Goal: Task Accomplishment & Management: Use online tool/utility

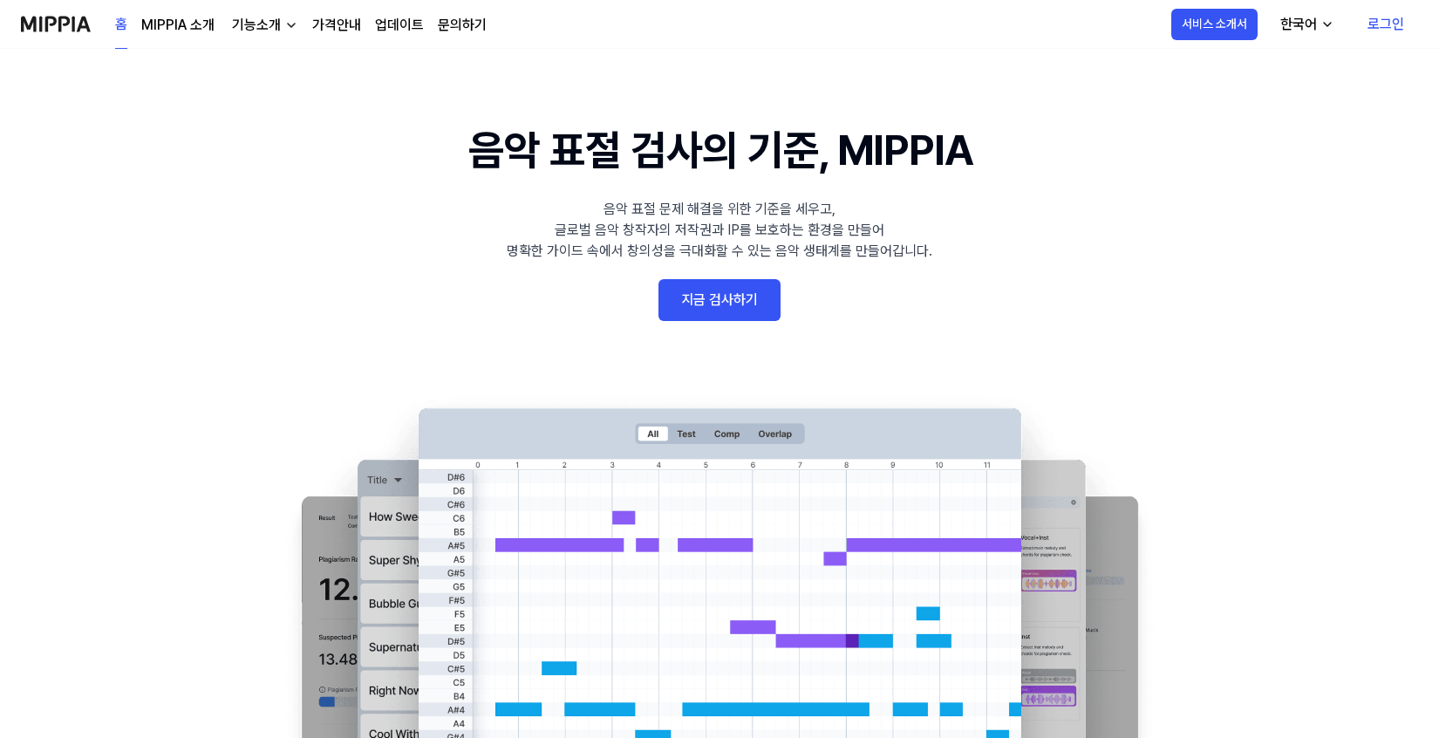
click at [748, 286] on link "지금 검사하기" at bounding box center [719, 300] width 122 height 42
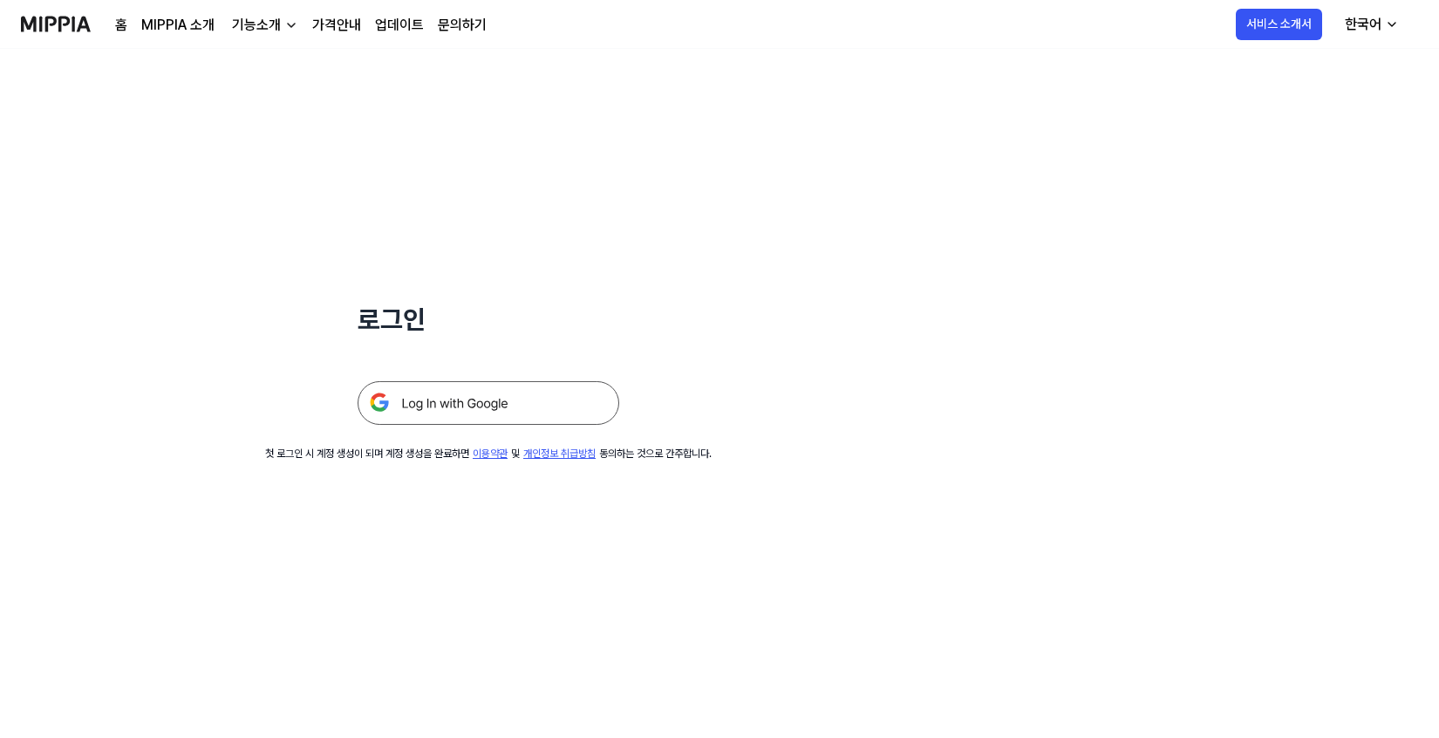
click at [528, 394] on img at bounding box center [489, 403] width 262 height 44
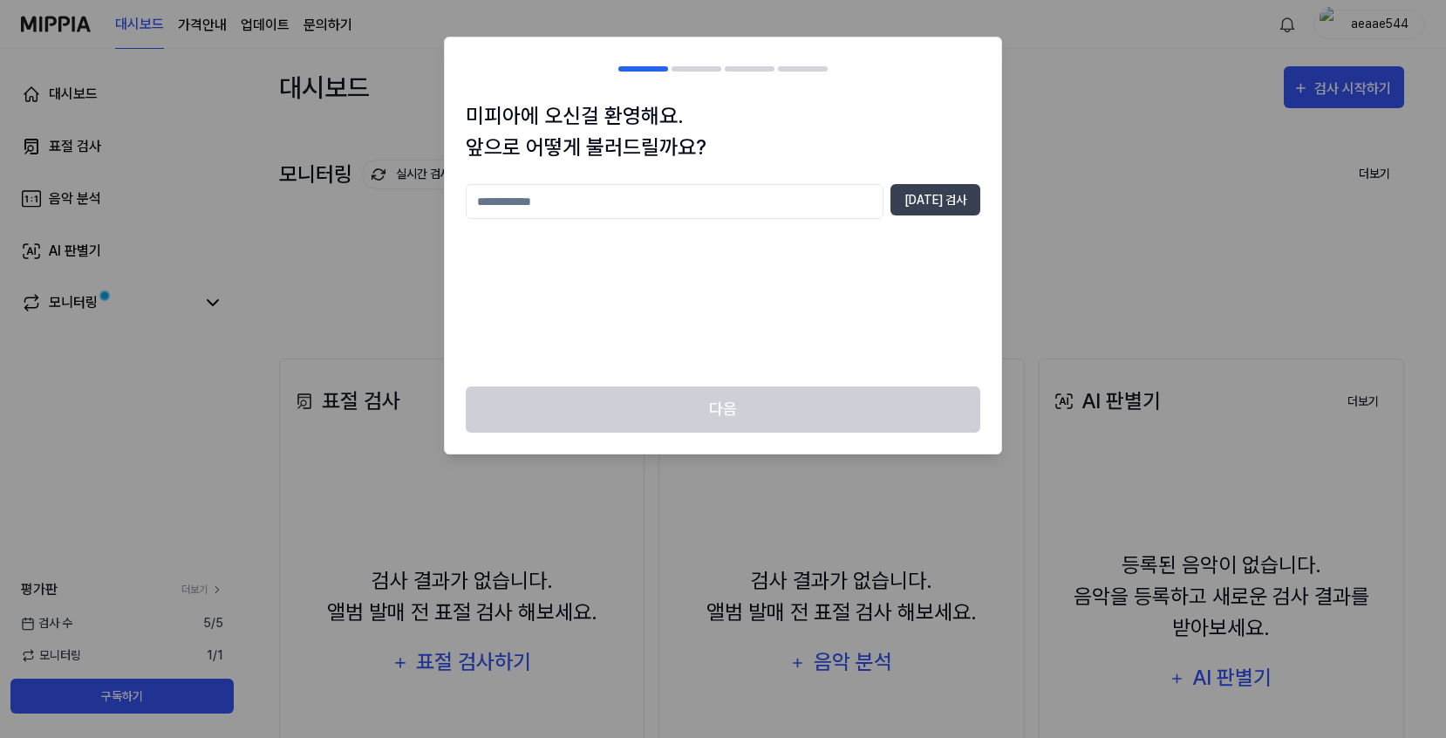
click at [755, 206] on input "text" at bounding box center [675, 201] width 418 height 35
type input "*****"
click at [935, 182] on div "미피아에 오신걸 환영해요. 앞으로 어떻게 불러드릴까요? ***** 중복 검사" at bounding box center [723, 243] width 556 height 286
click at [935, 194] on button "중복 검사" at bounding box center [935, 199] width 90 height 31
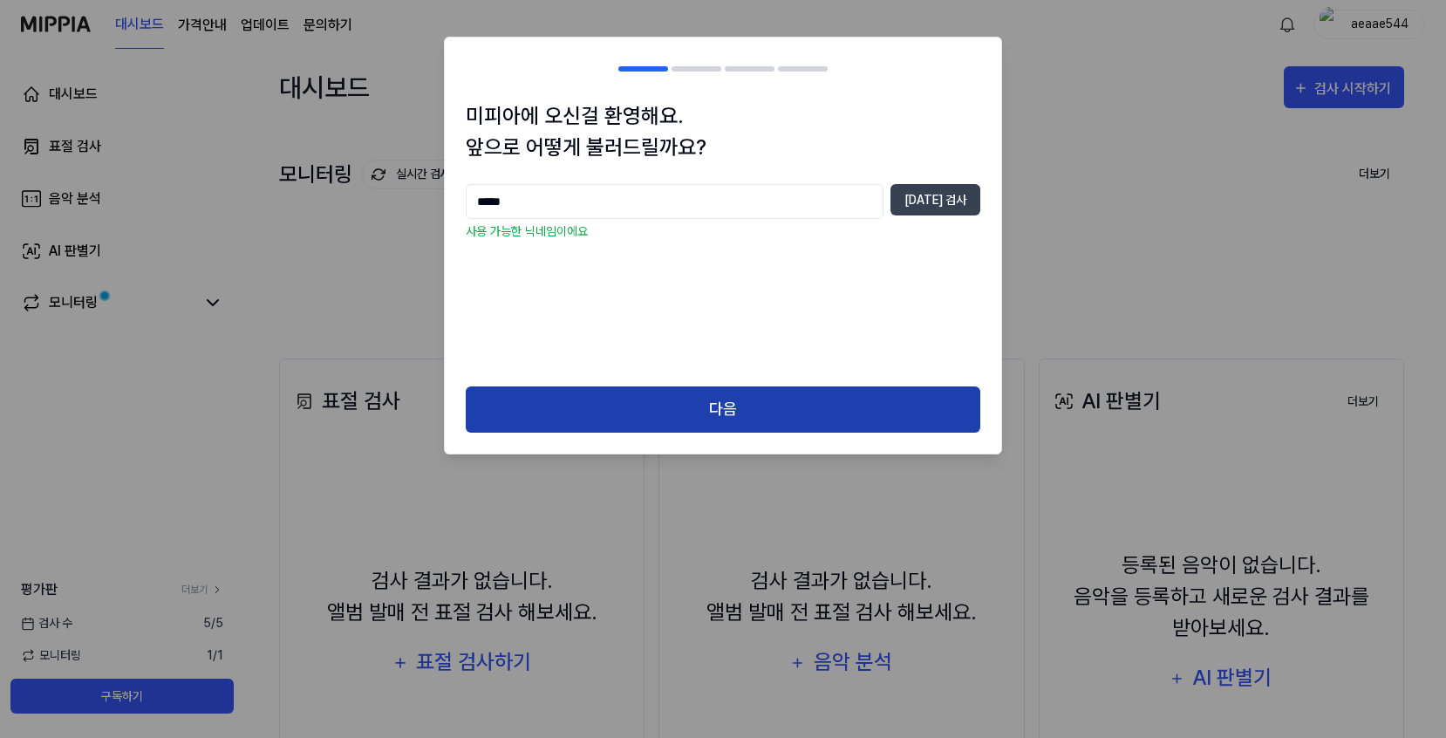
click at [782, 412] on button "다음" at bounding box center [723, 409] width 514 height 46
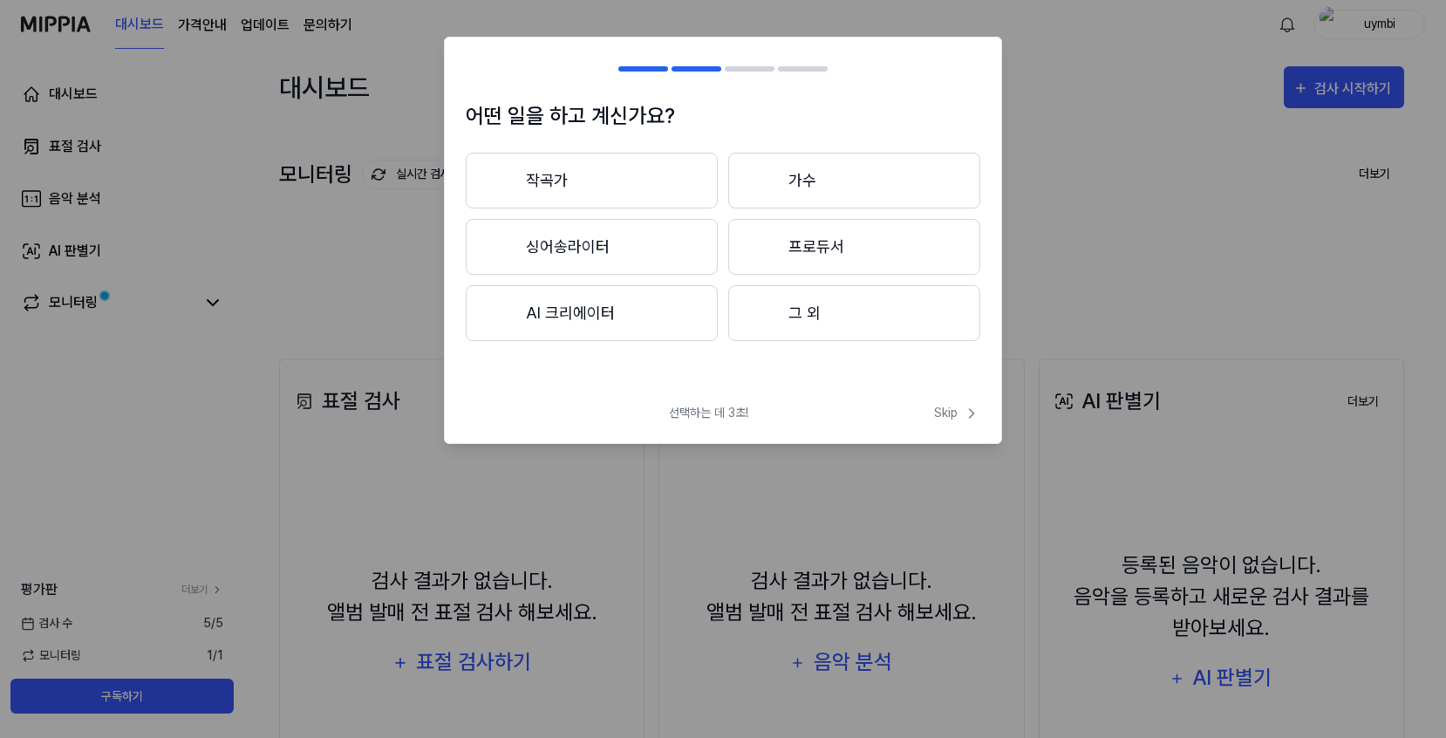
click at [933, 335] on button "그 외" at bounding box center [854, 313] width 252 height 56
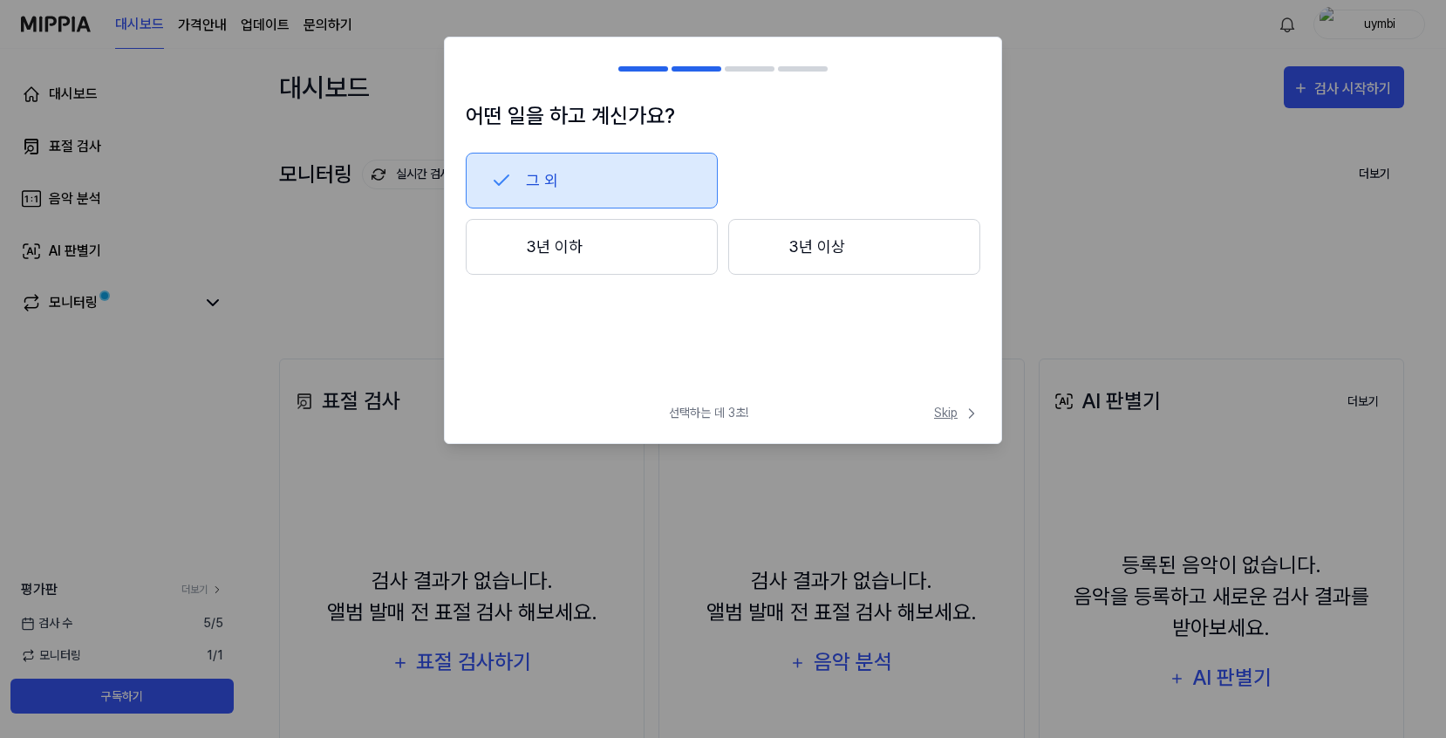
click at [955, 420] on span "Skip" at bounding box center [957, 413] width 46 height 18
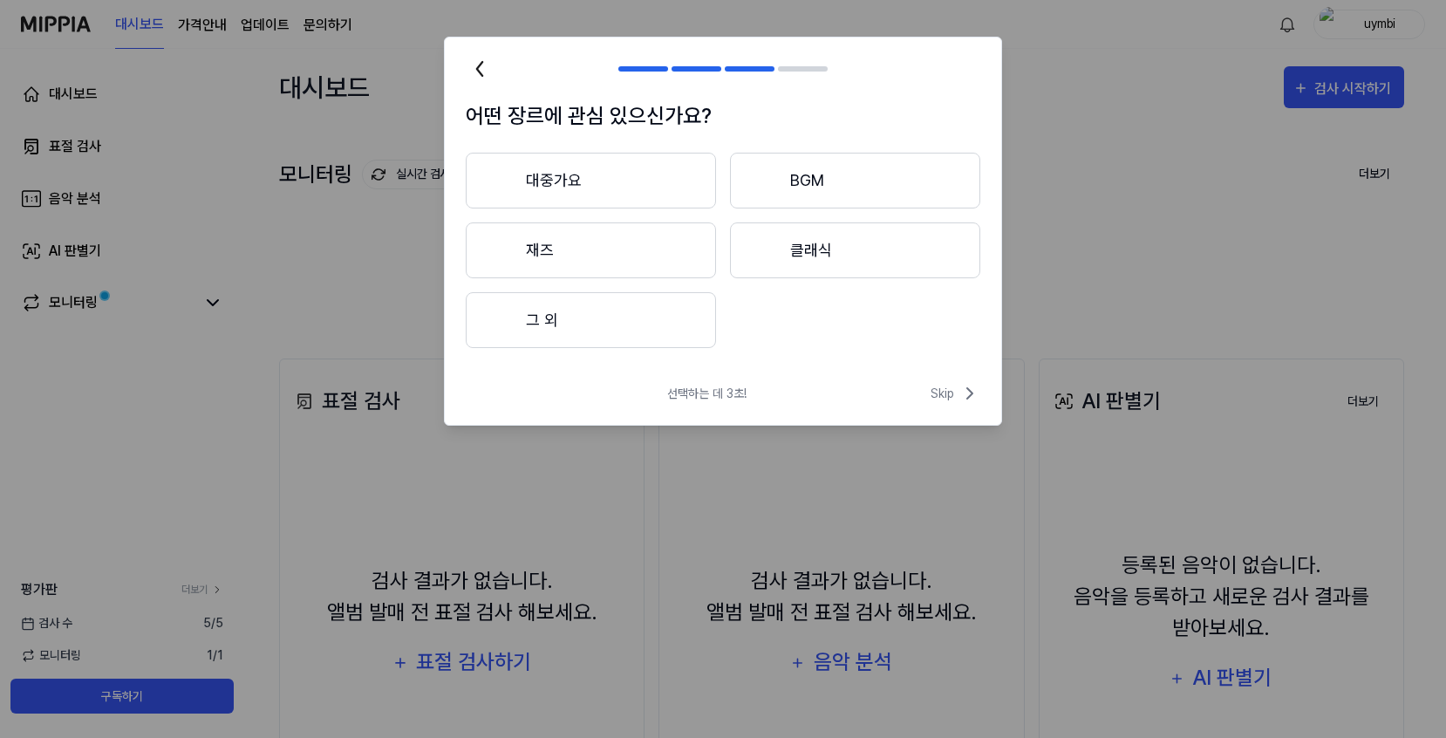
click at [955, 420] on div "선택하는 데 3초! Skip" at bounding box center [723, 404] width 556 height 42
click at [954, 400] on span "Skip" at bounding box center [955, 393] width 50 height 21
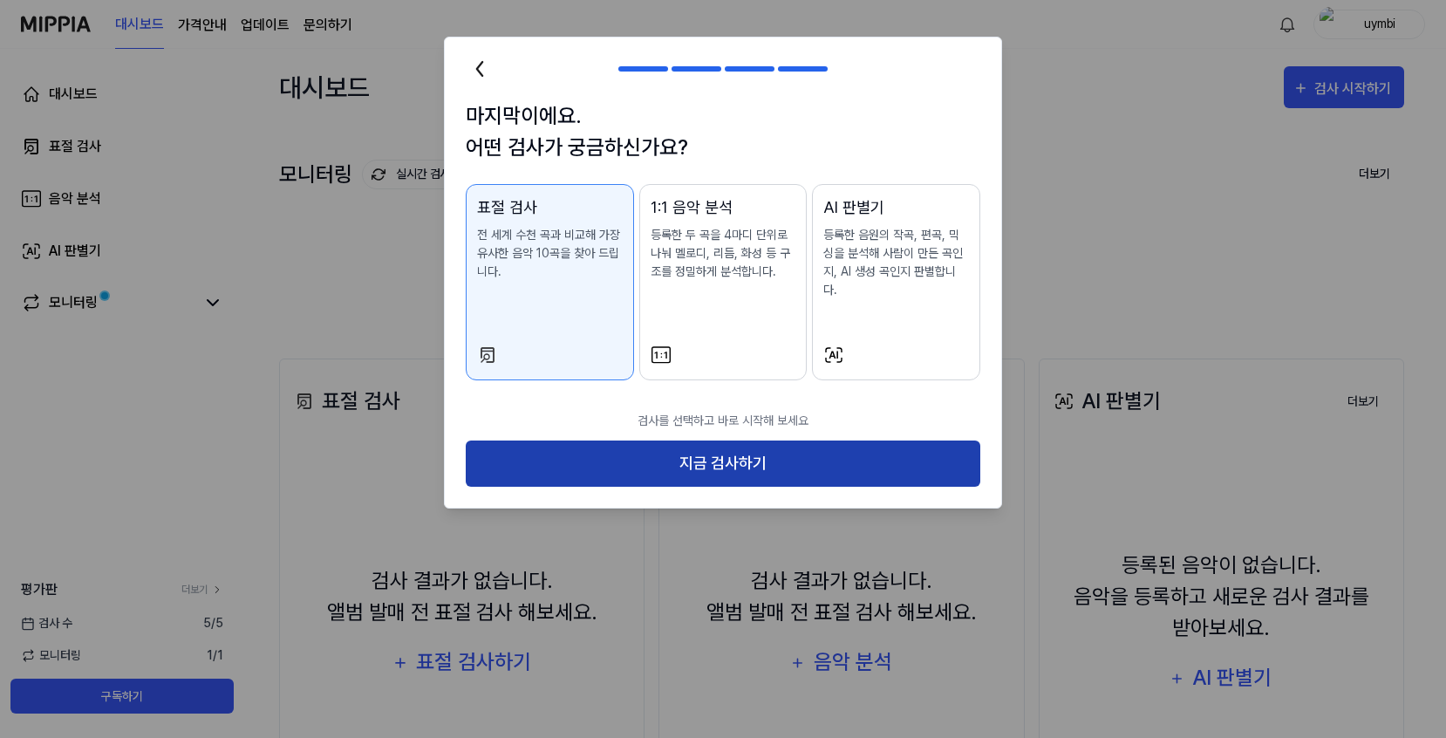
click at [950, 440] on button "지금 검사하기" at bounding box center [723, 463] width 514 height 46
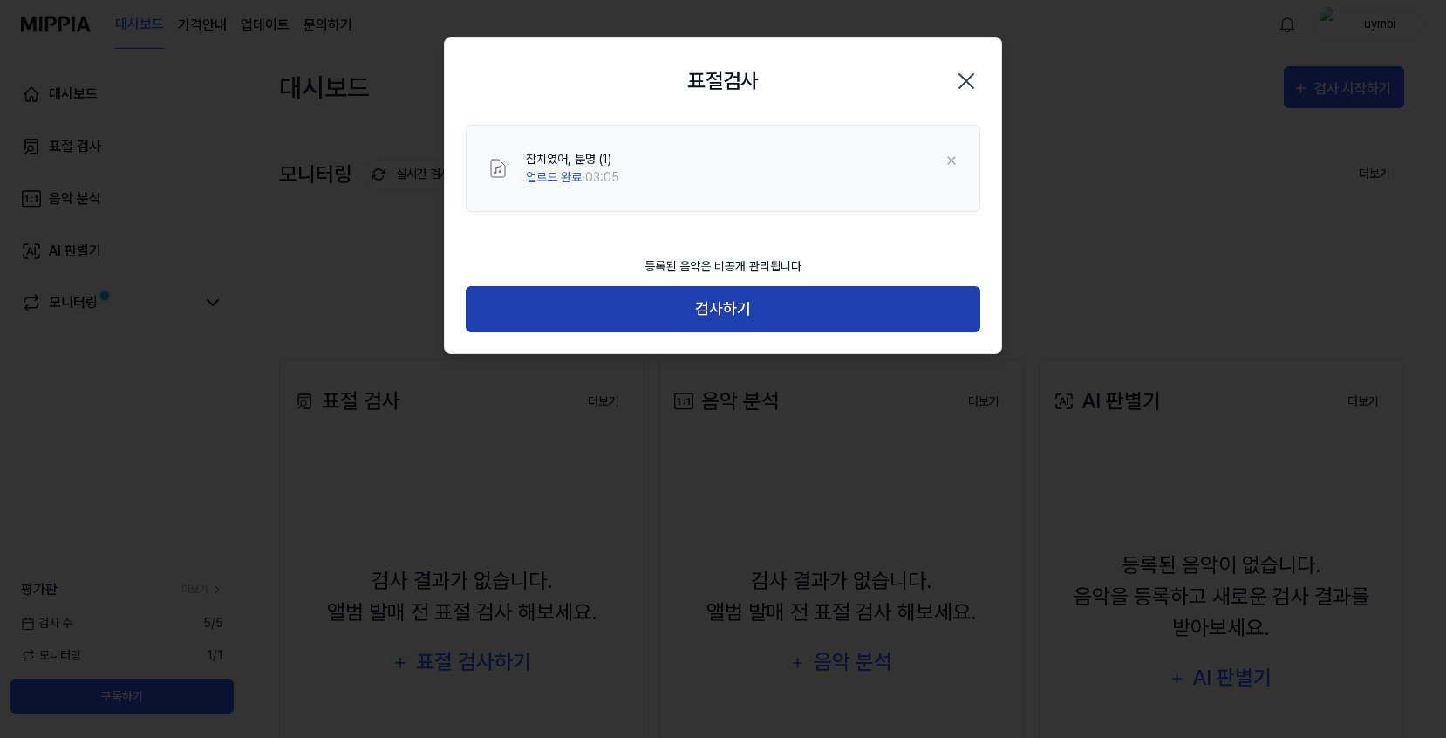
click at [753, 306] on button "검사하기" at bounding box center [723, 309] width 514 height 46
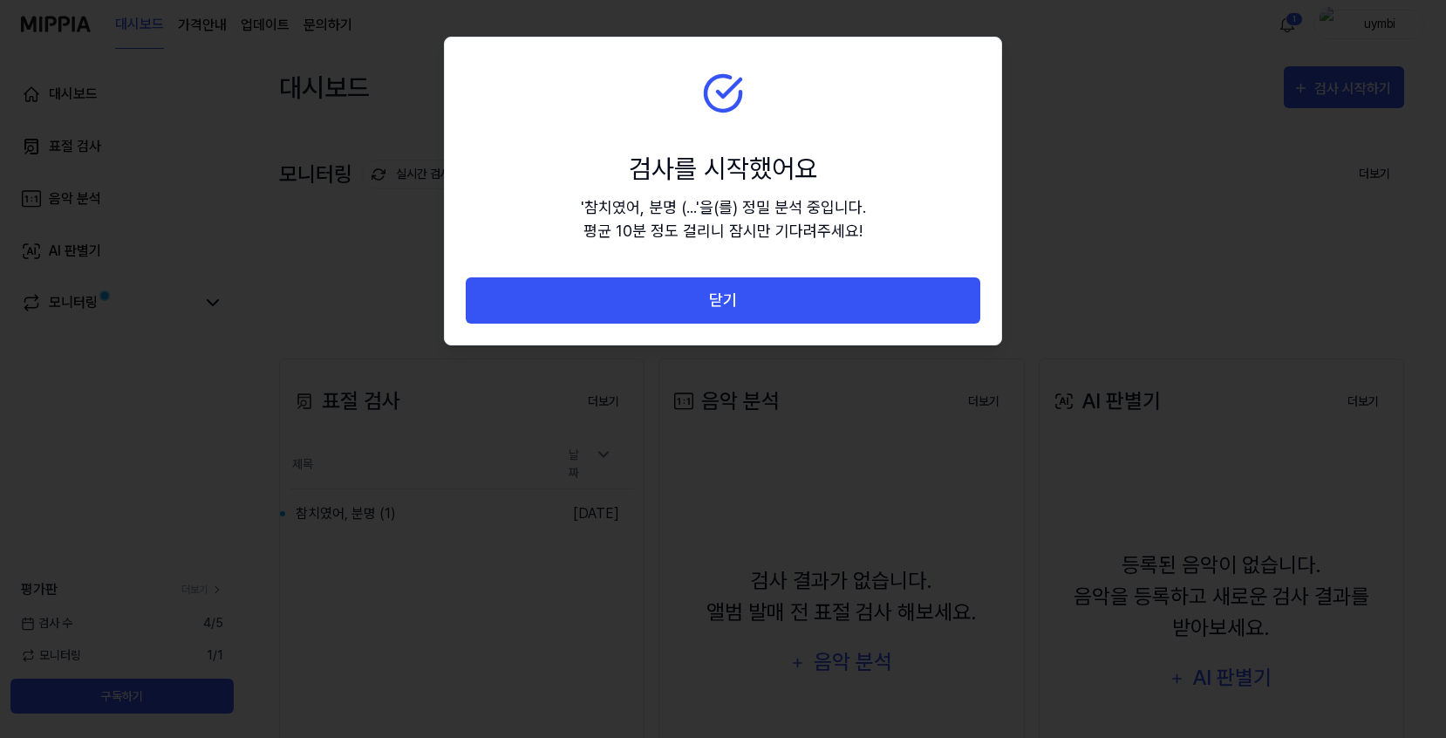
click at [793, 177] on div "검사를 시작했어요" at bounding box center [723, 168] width 285 height 39
click at [769, 187] on div "검사를 시작했어요" at bounding box center [723, 168] width 285 height 39
click at [766, 212] on div "' 참치였어, 분명 (... ' 을(를) 정밀 분석 중입니다. 평균 10분 정도 걸리니 잠시만 기다려주세요!" at bounding box center [723, 218] width 285 height 47
click at [835, 170] on div "검사를 시작했어요" at bounding box center [723, 168] width 285 height 39
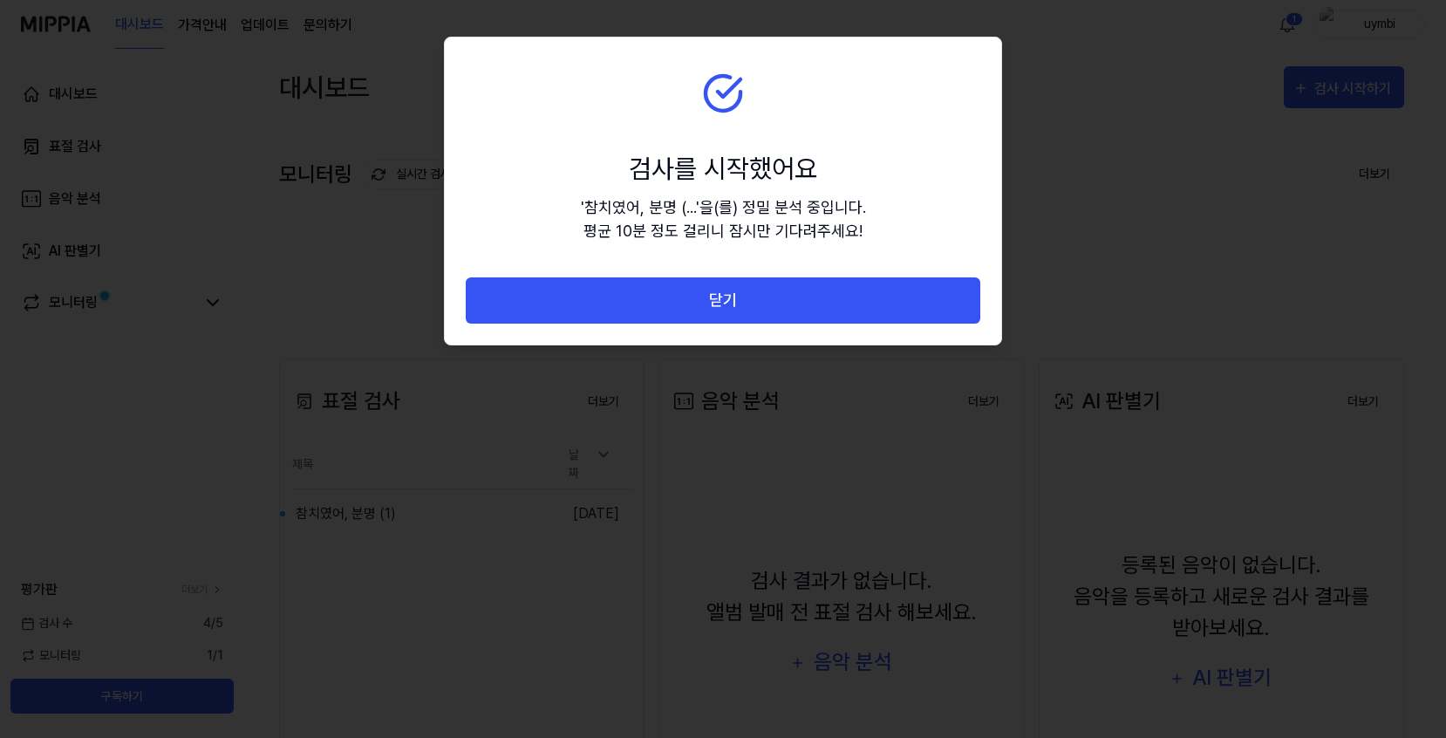
click at [835, 170] on div "검사를 시작했어요" at bounding box center [723, 168] width 285 height 39
click at [836, 210] on div "' 참치였어, 분명 (... ' 을(를) 정밀 분석 중입니다. 평균 10분 정도 걸리니 잠시만 기다려주세요!" at bounding box center [723, 218] width 285 height 47
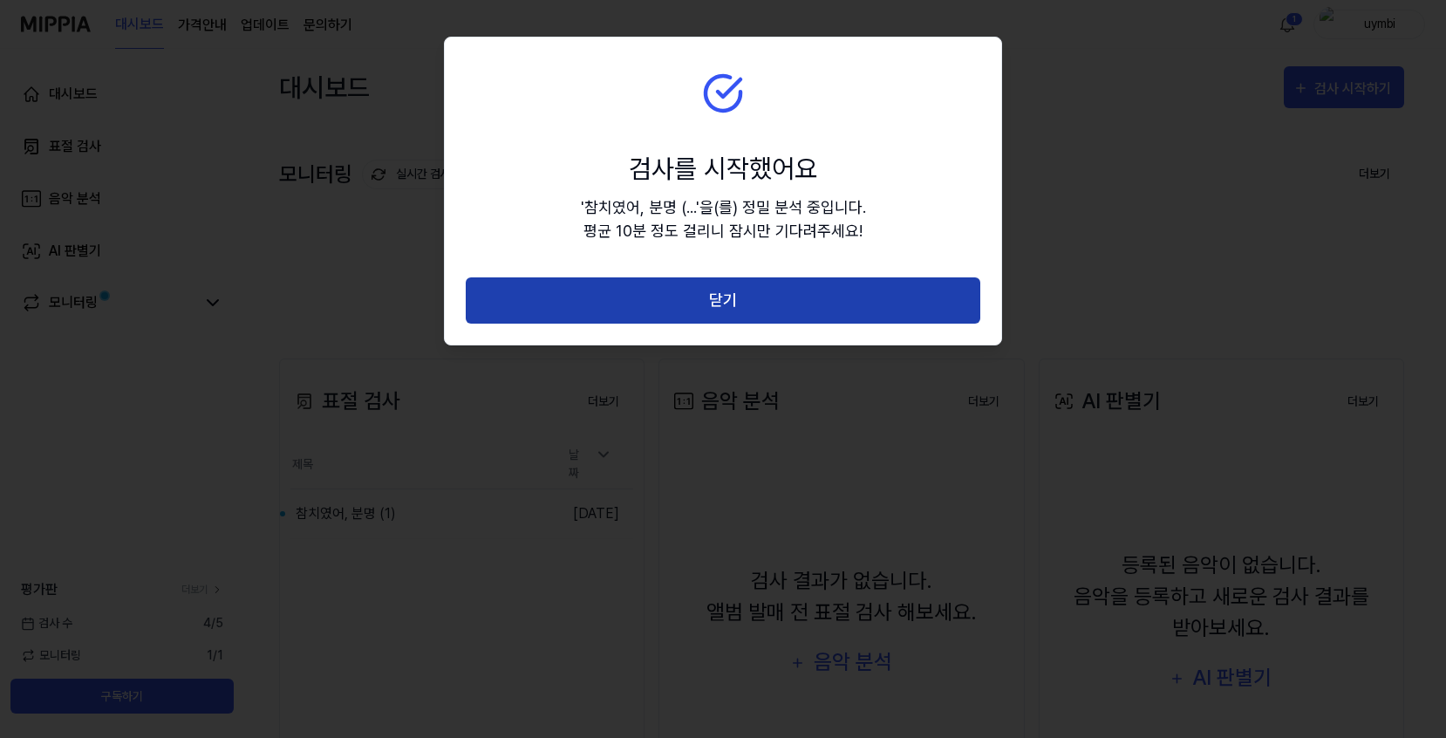
click at [807, 296] on button "닫기" at bounding box center [723, 300] width 514 height 46
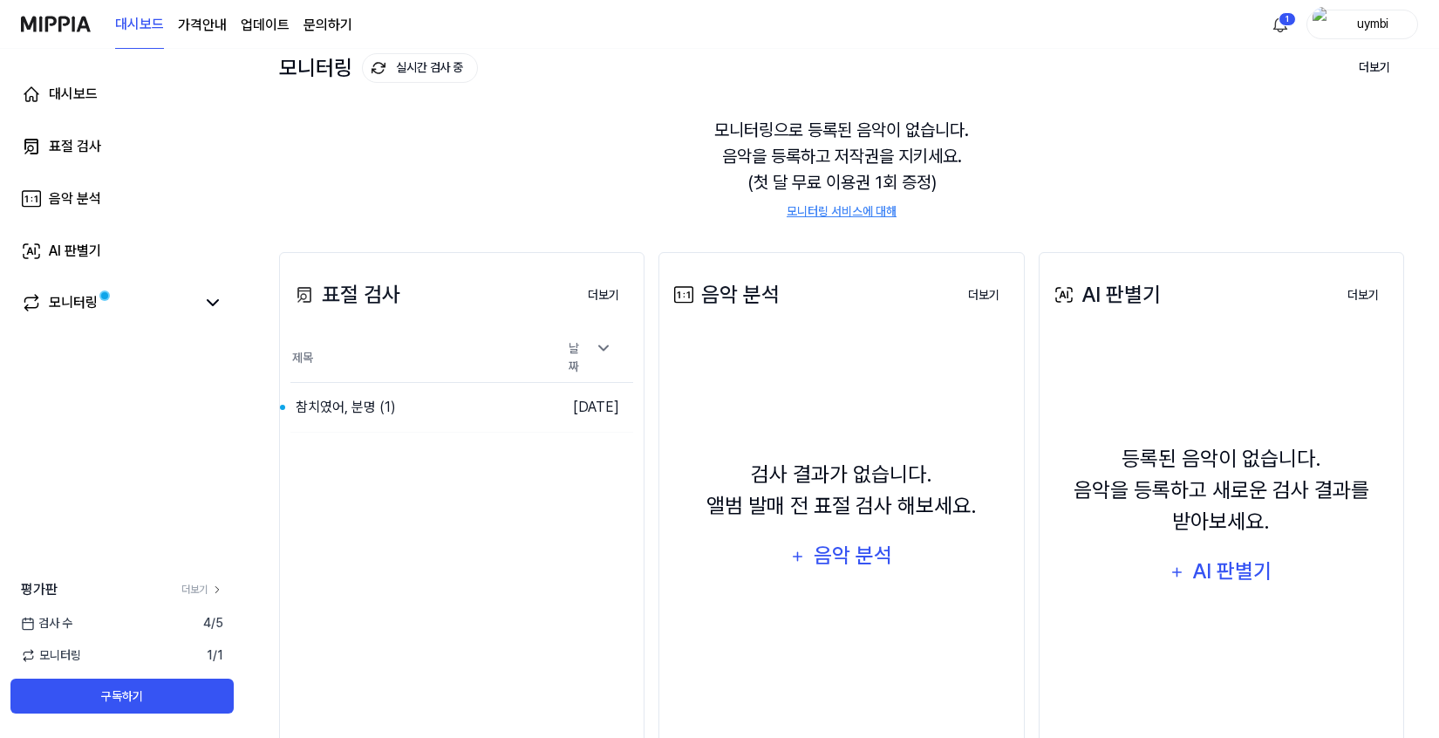
scroll to position [75, 0]
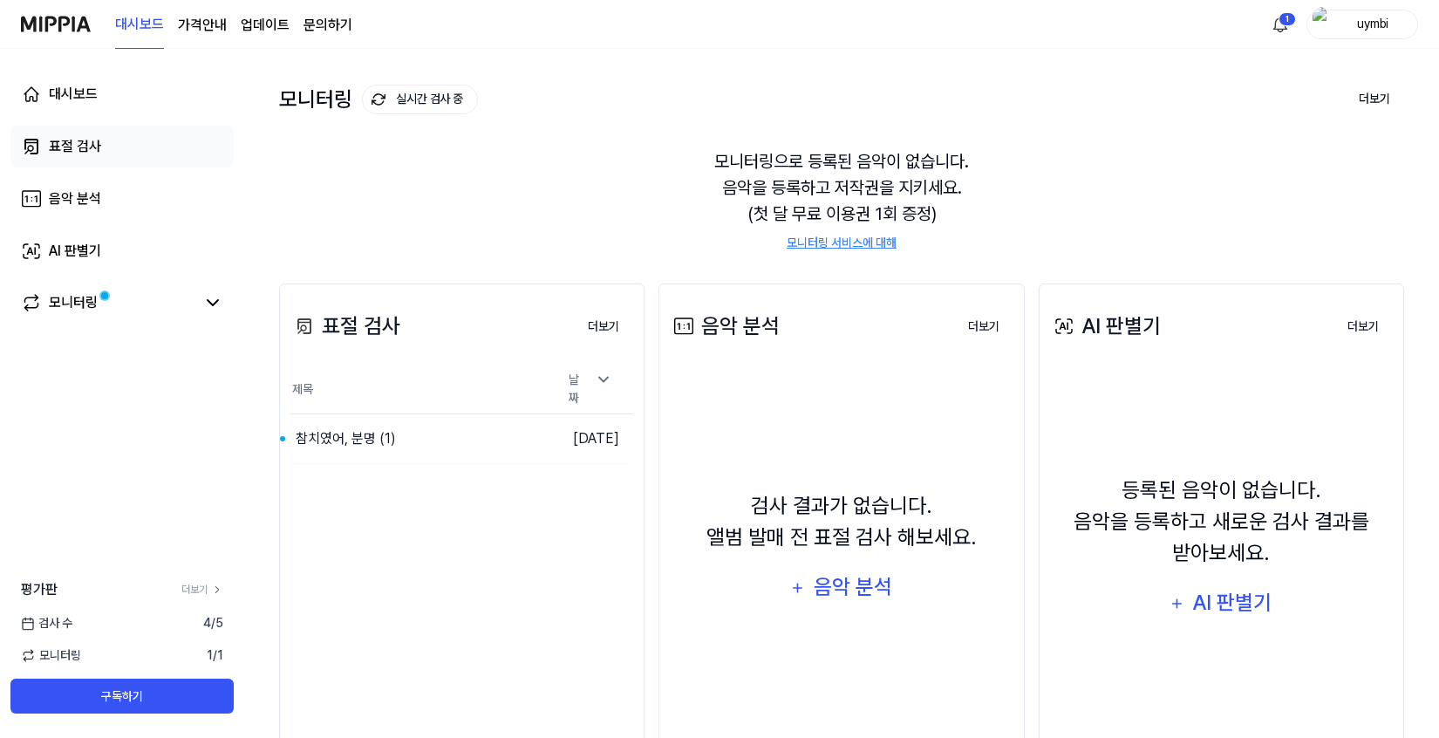
click at [72, 156] on div "표절 검사" at bounding box center [75, 146] width 52 height 21
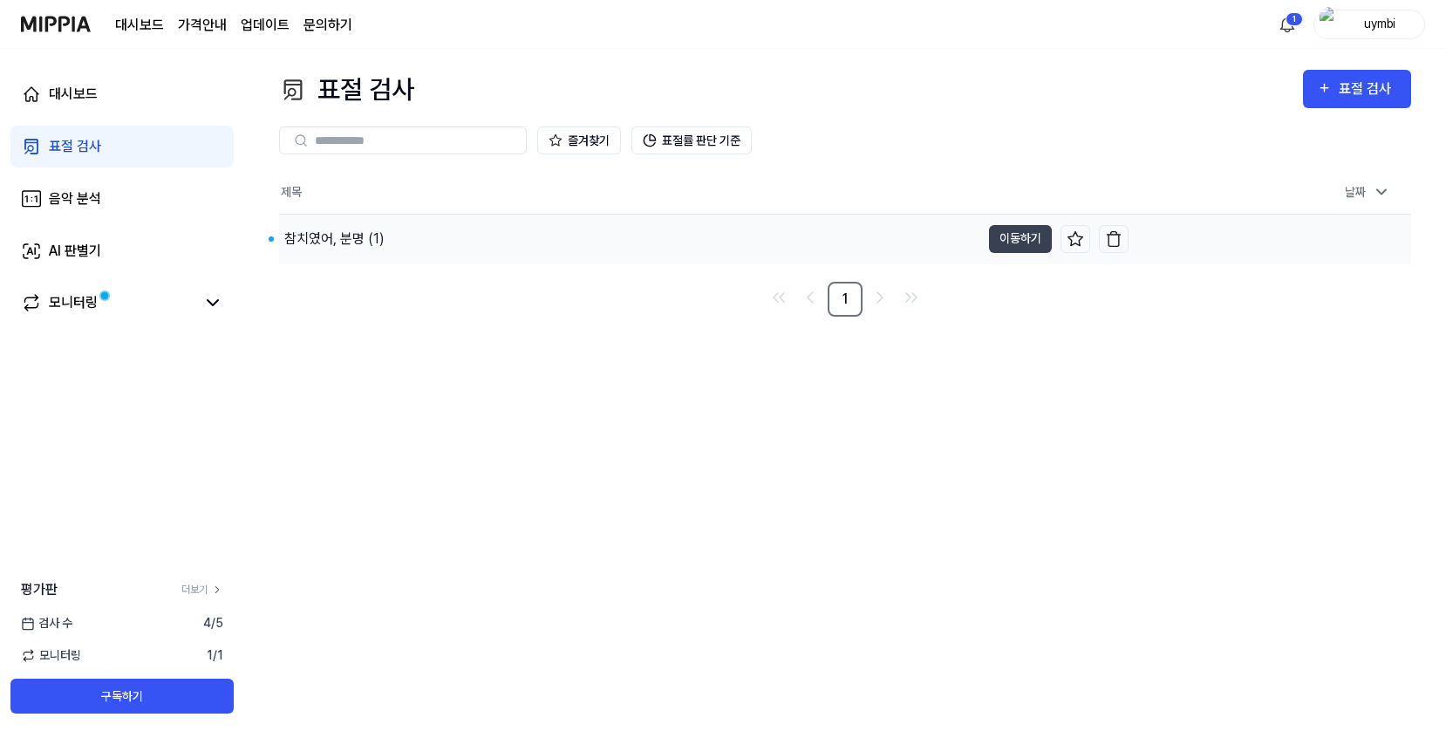
click at [860, 238] on div "참치였어, 분명 (1)" at bounding box center [629, 239] width 701 height 49
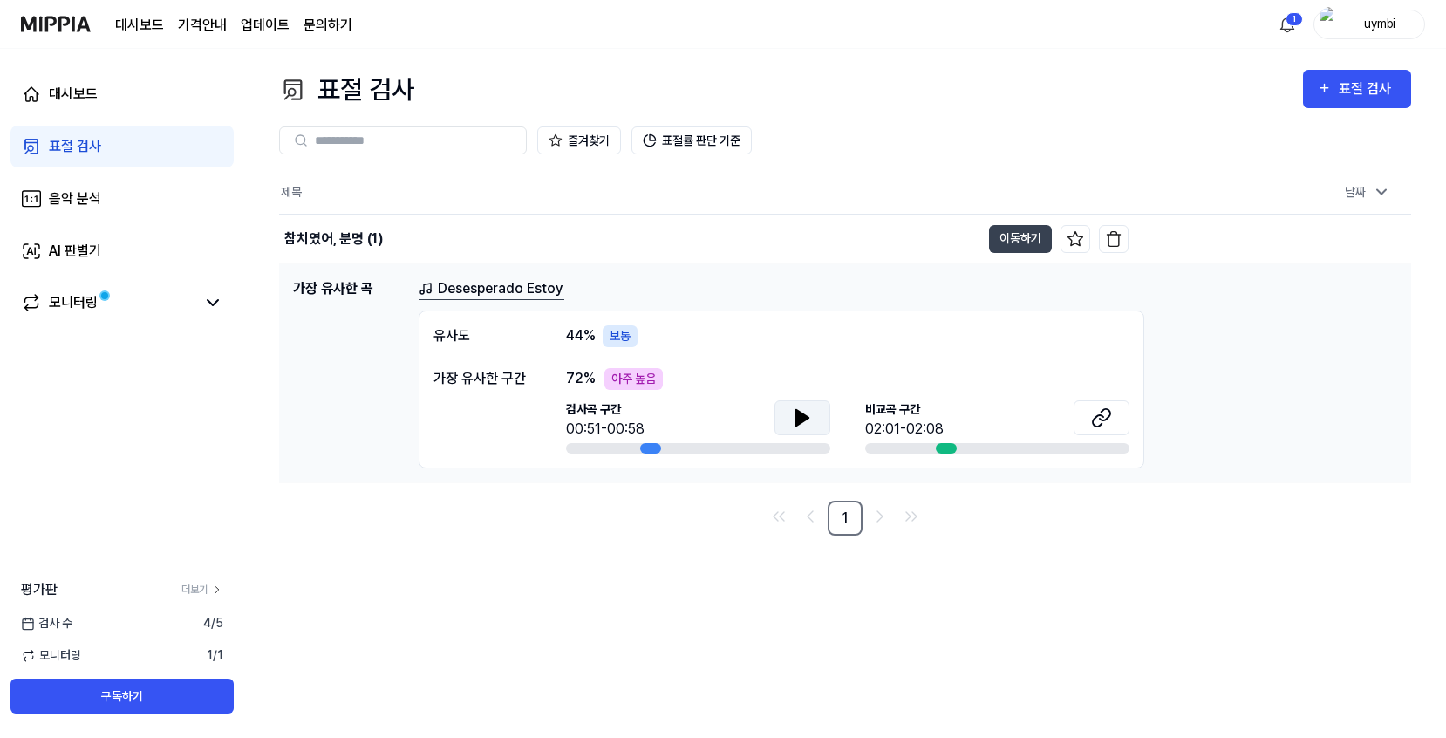
click at [809, 407] on icon at bounding box center [802, 417] width 21 height 21
click at [1094, 414] on icon at bounding box center [1101, 417] width 21 height 21
click at [812, 418] on icon at bounding box center [802, 417] width 21 height 21
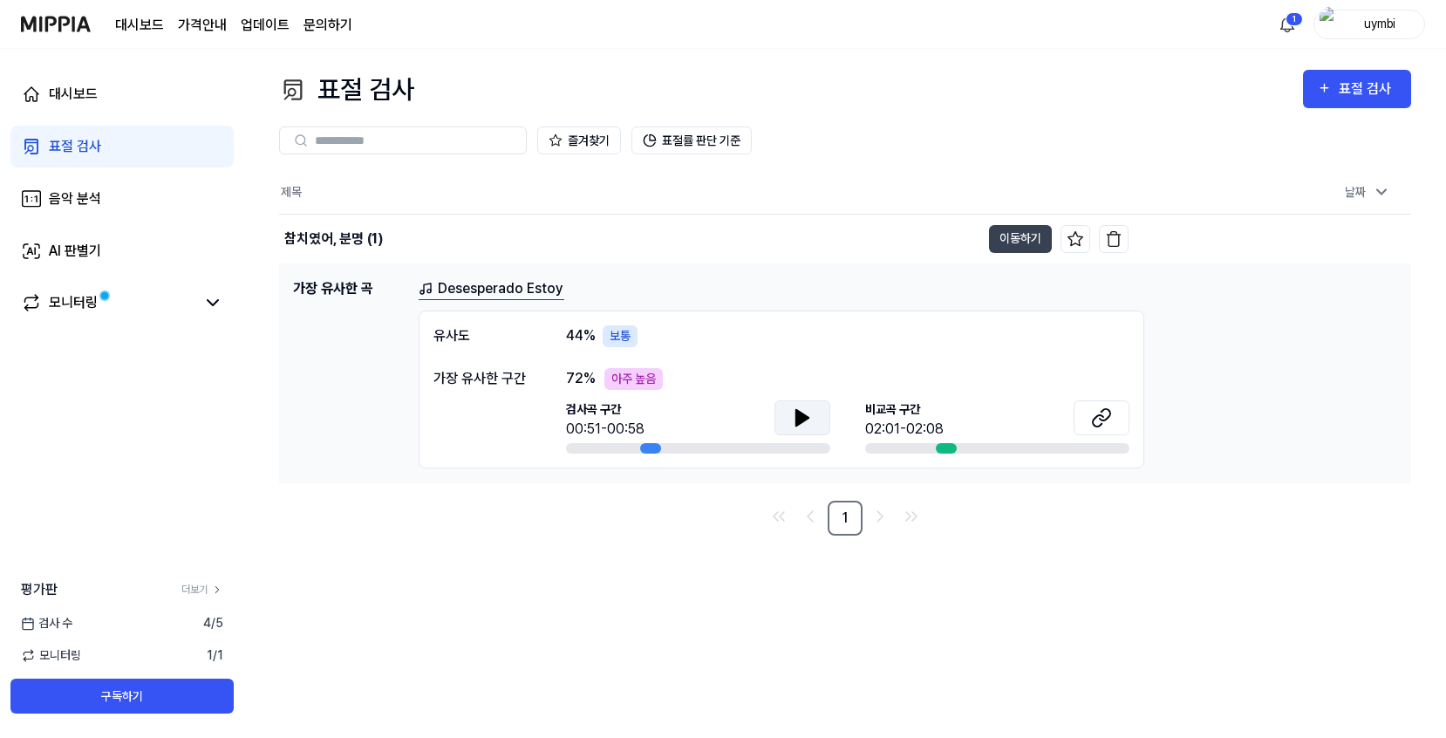
click at [903, 384] on div "72 % 아주 높음" at bounding box center [847, 379] width 563 height 22
click at [624, 339] on div "보통" at bounding box center [620, 336] width 35 height 22
click at [1091, 414] on button at bounding box center [1101, 417] width 56 height 35
click at [799, 408] on icon at bounding box center [802, 417] width 21 height 21
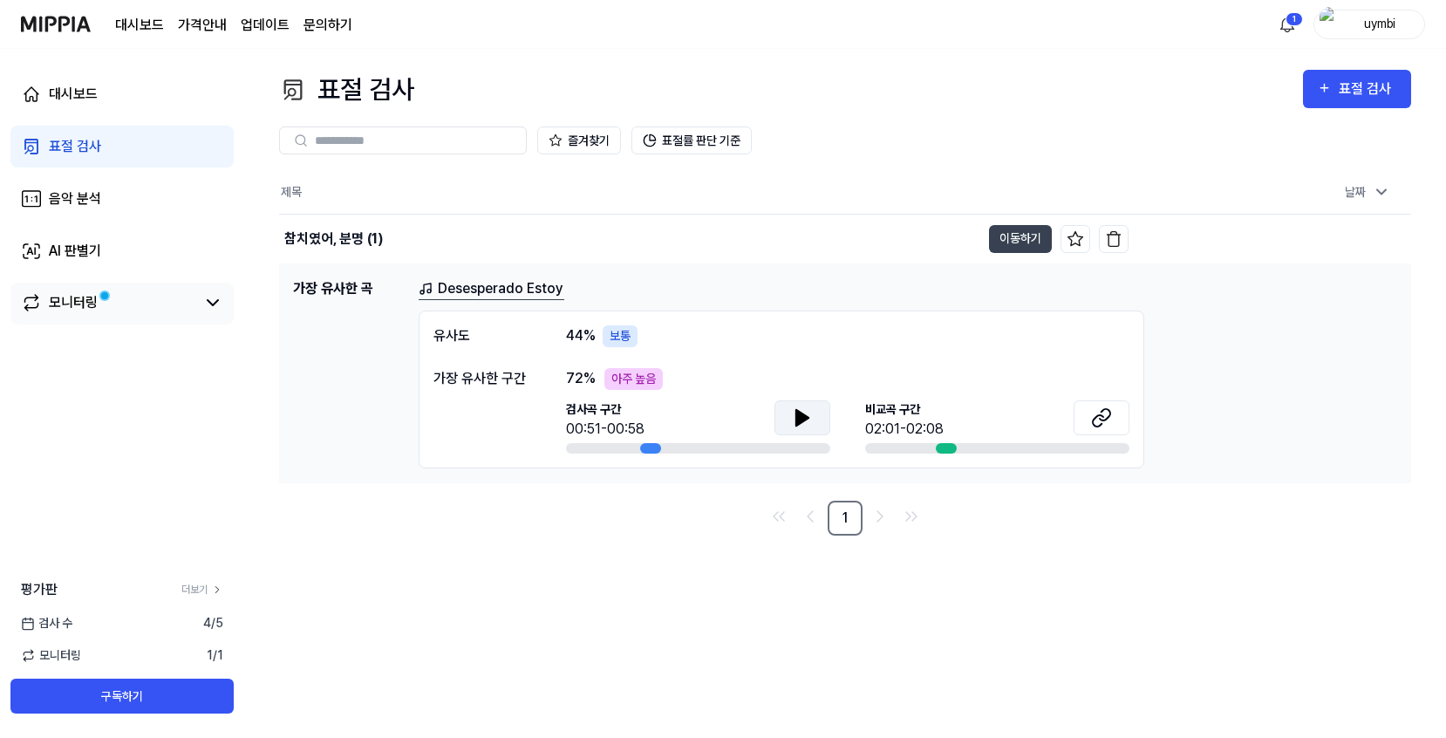
click at [75, 314] on div "모니터링" at bounding box center [121, 304] width 223 height 42
click at [75, 294] on div "모니터링" at bounding box center [73, 302] width 49 height 21
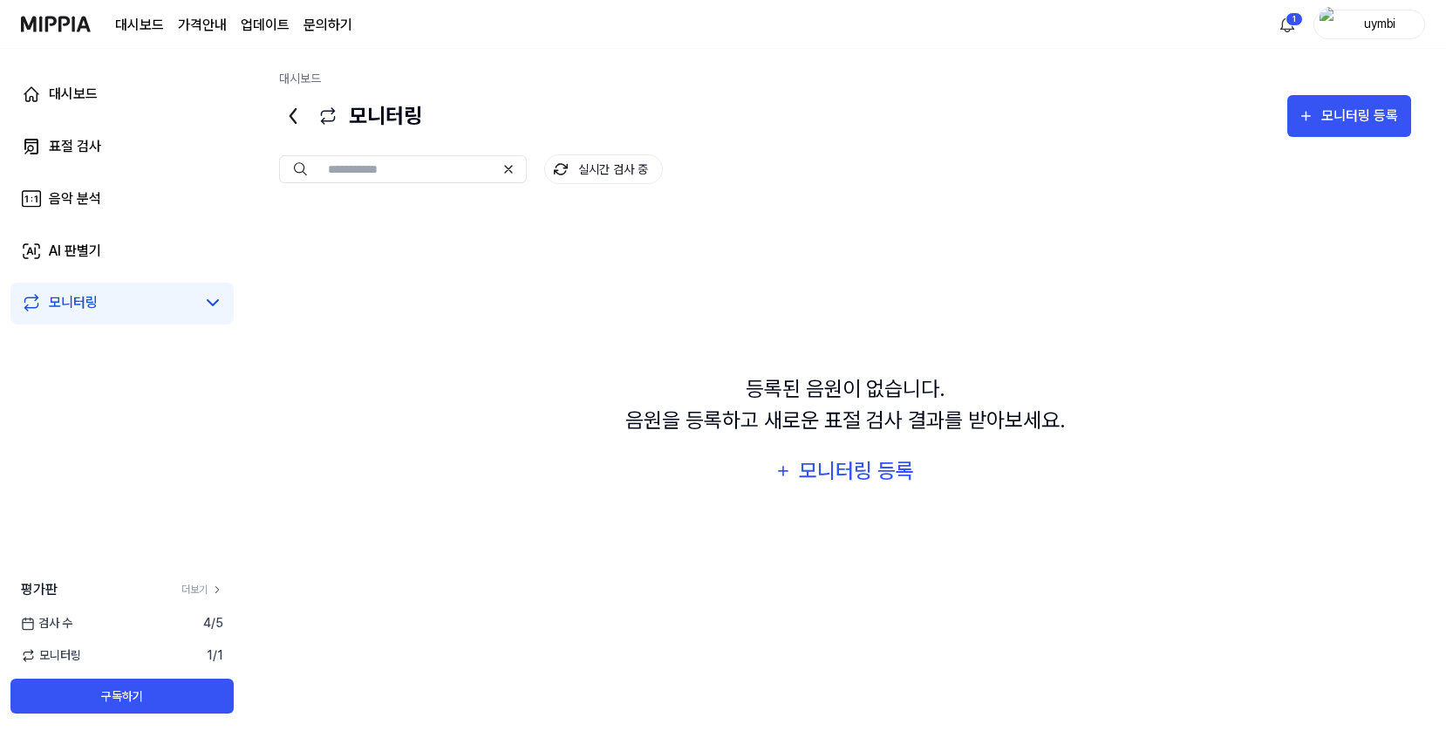
click at [497, 423] on div "등록된 음원이 없습니다. 음원을 등록하고 새로운 표절 검사 결과를 받아보세요. 모니터링 등록" at bounding box center [845, 433] width 1132 height 452
click at [63, 79] on link "대시보드" at bounding box center [121, 94] width 223 height 42
